Goal: Information Seeking & Learning: Learn about a topic

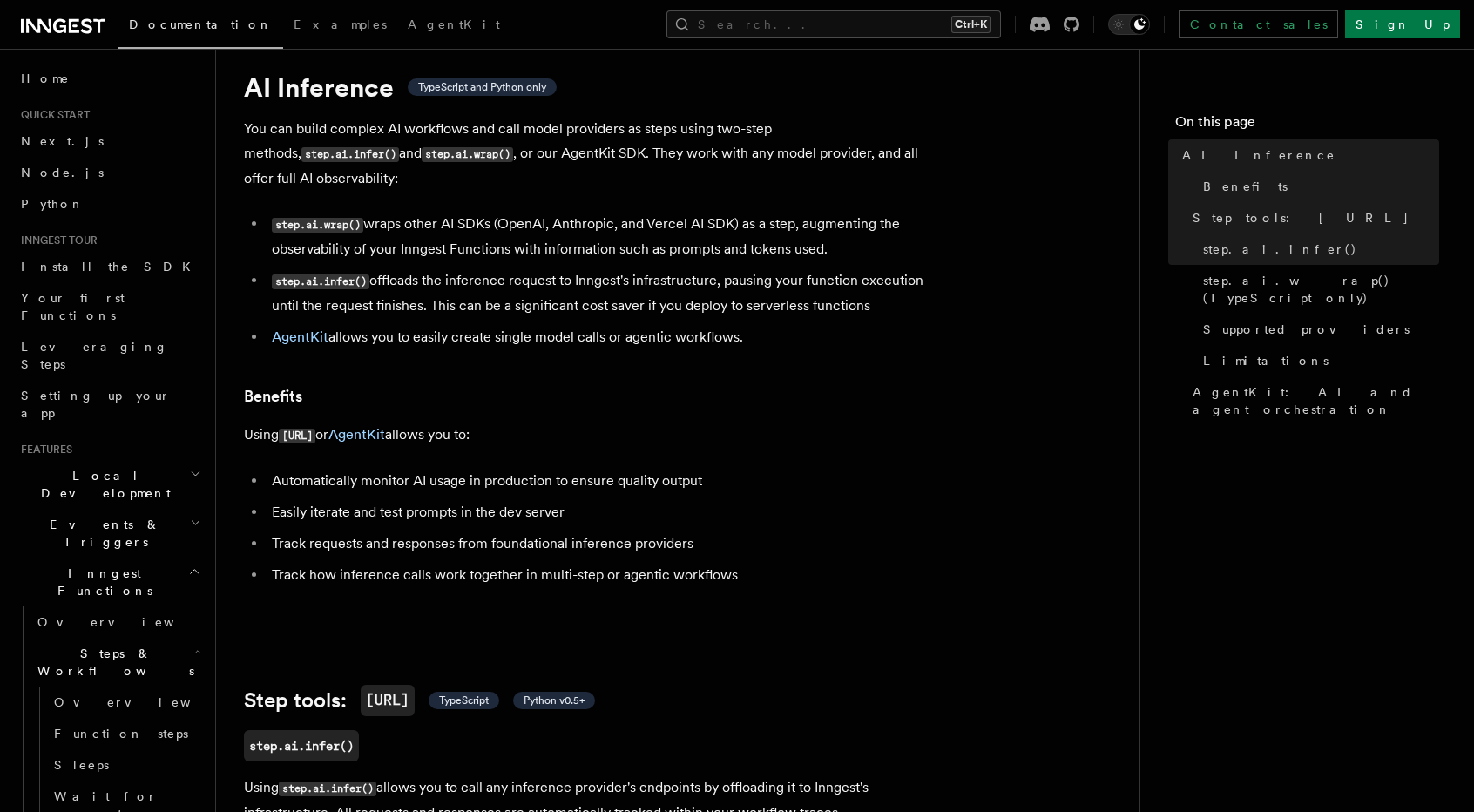
scroll to position [46, 0]
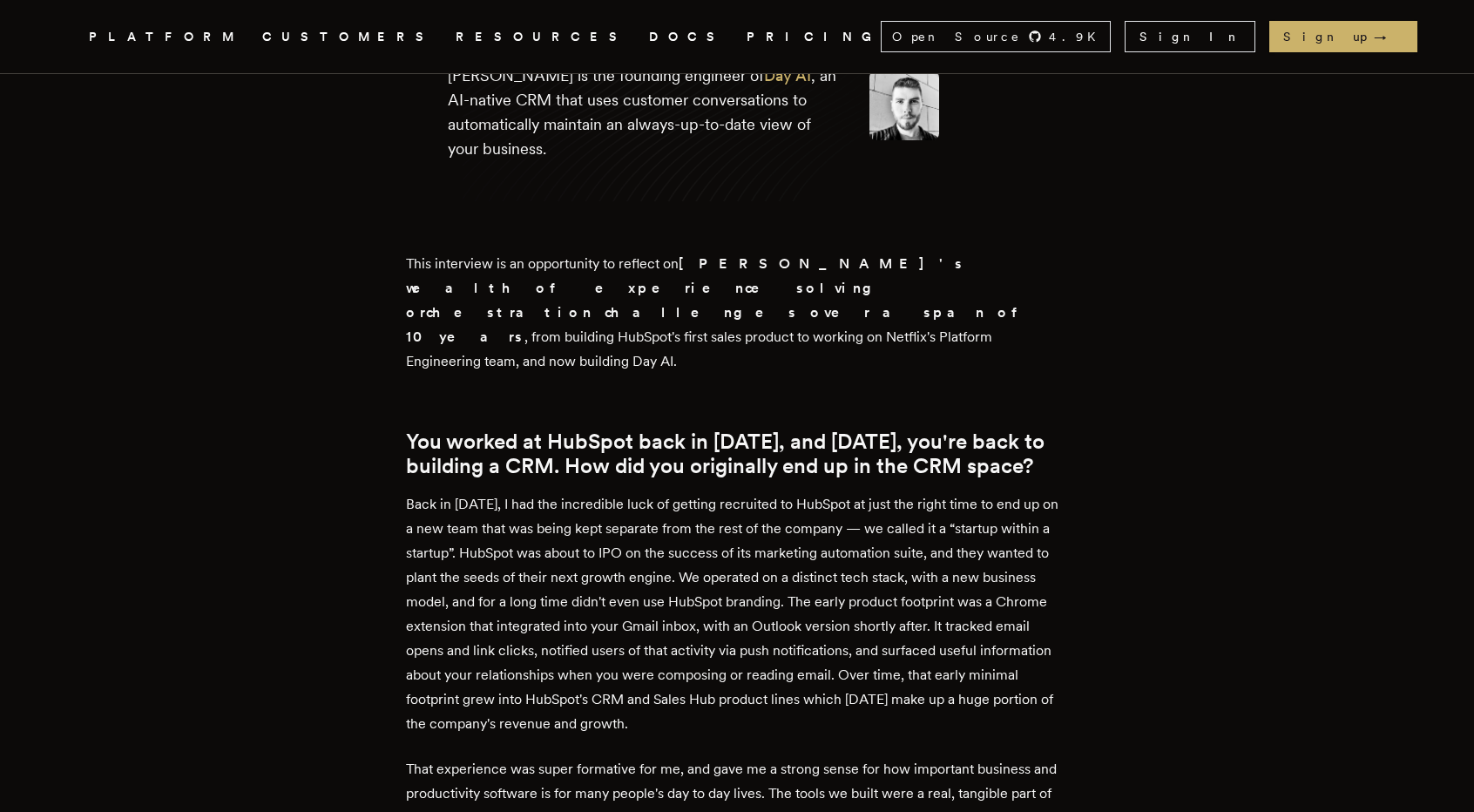
scroll to position [569, 0]
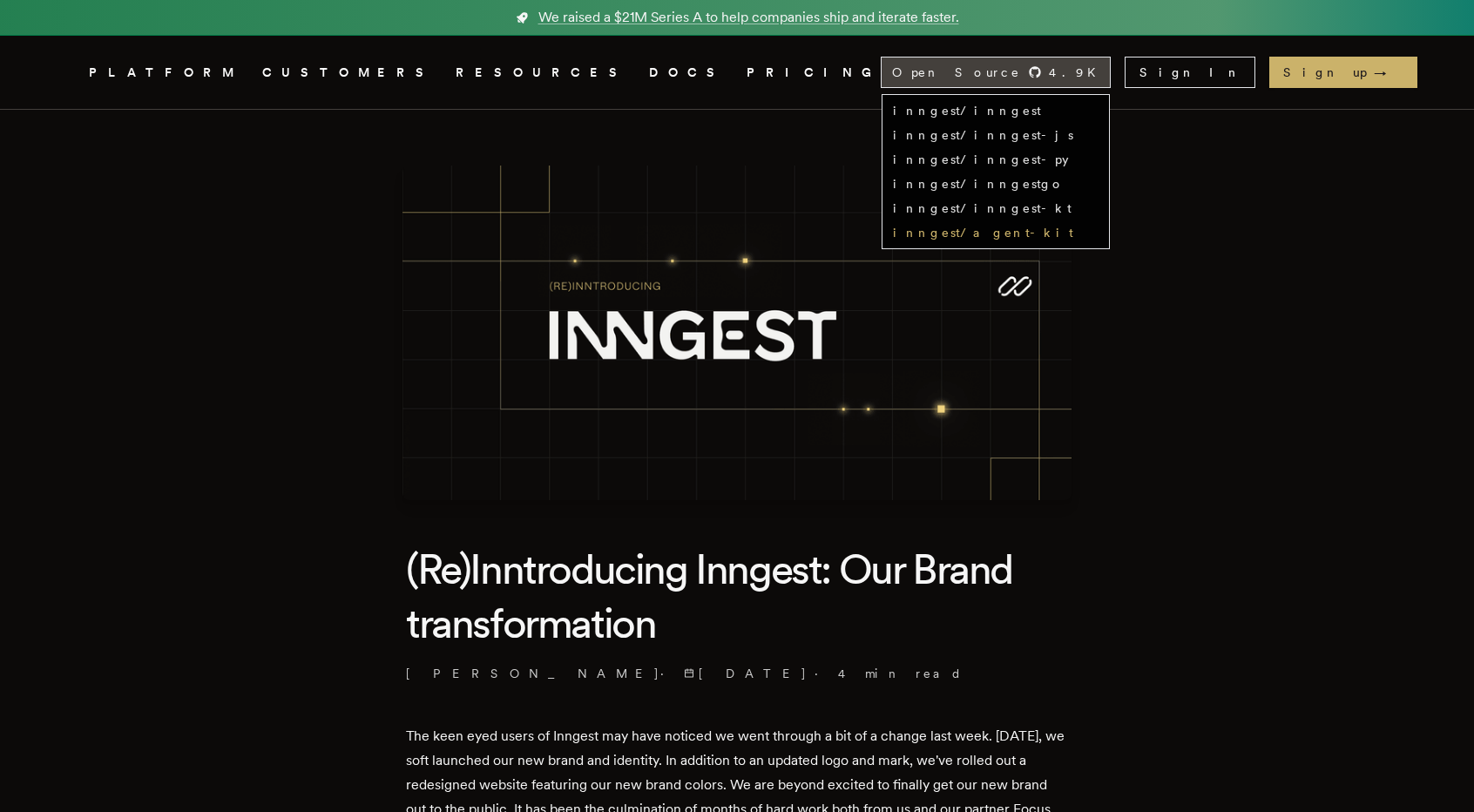
click at [1074, 237] on link "inngest/agent-kit" at bounding box center [983, 233] width 181 height 14
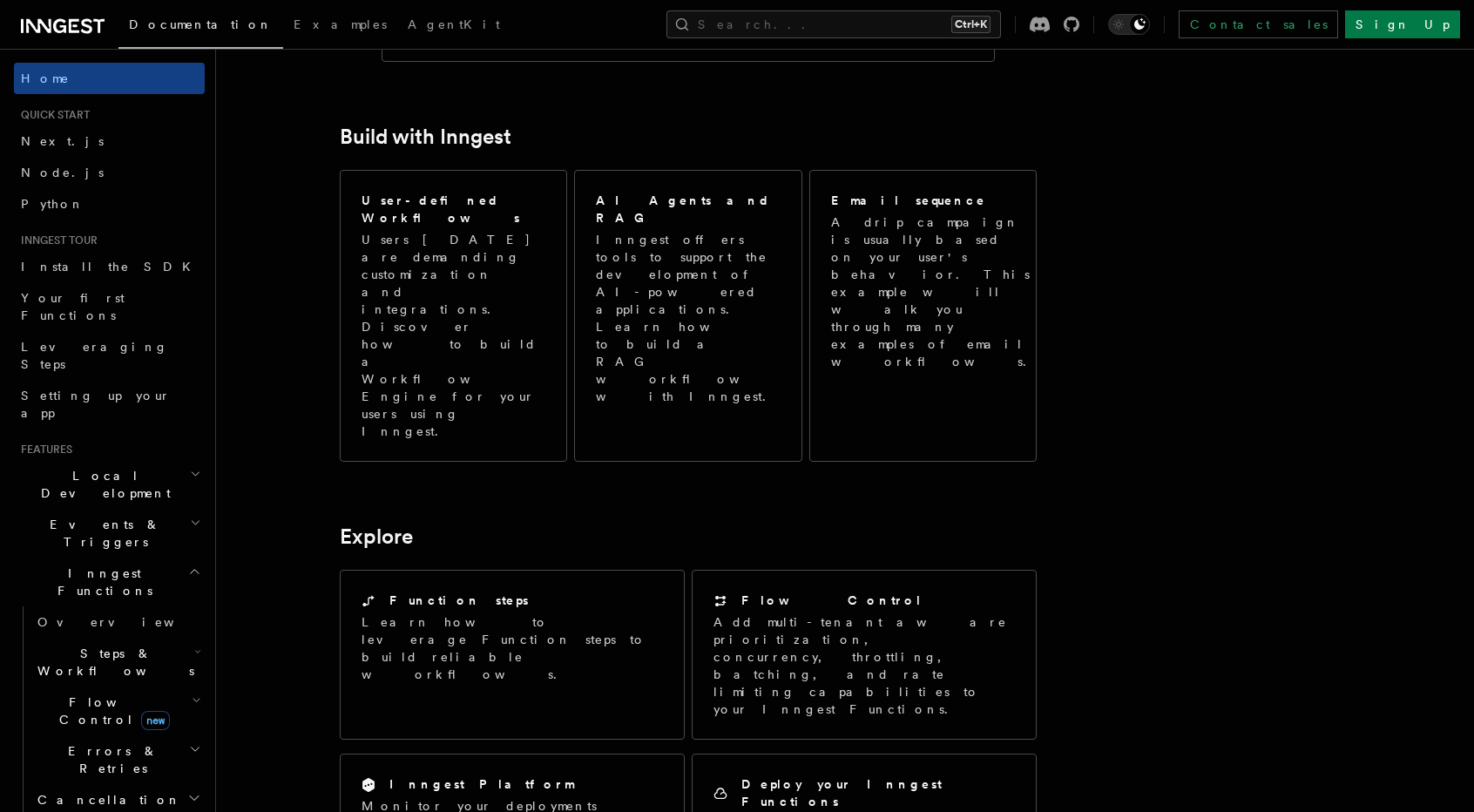
scroll to position [955, 0]
